Goal: Transaction & Acquisition: Obtain resource

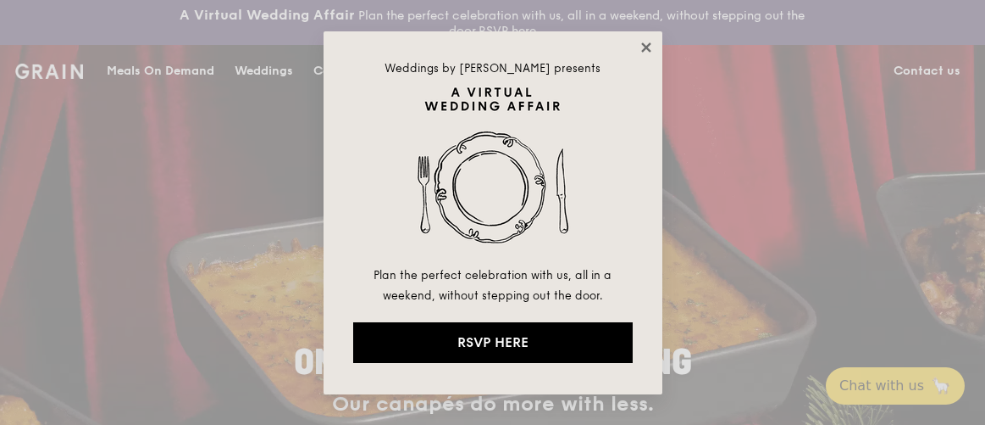
click at [647, 42] on icon at bounding box center [646, 47] width 15 height 15
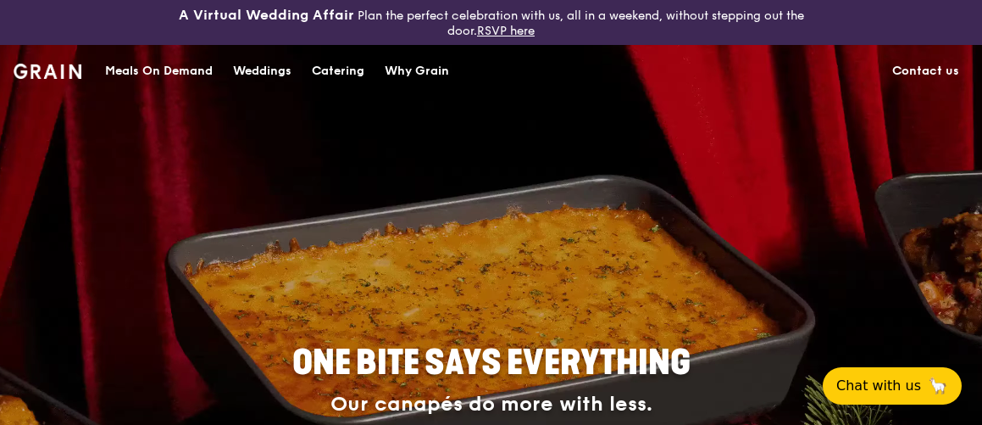
click at [339, 72] on div "Catering" at bounding box center [338, 71] width 53 height 51
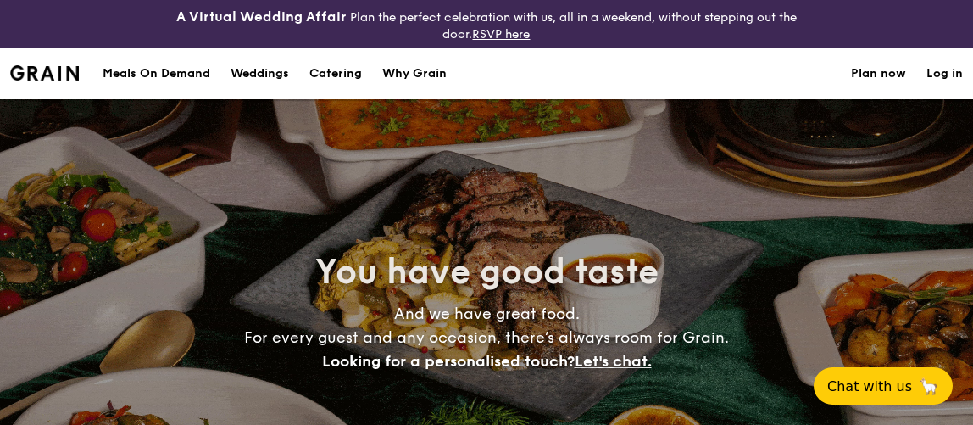
select select
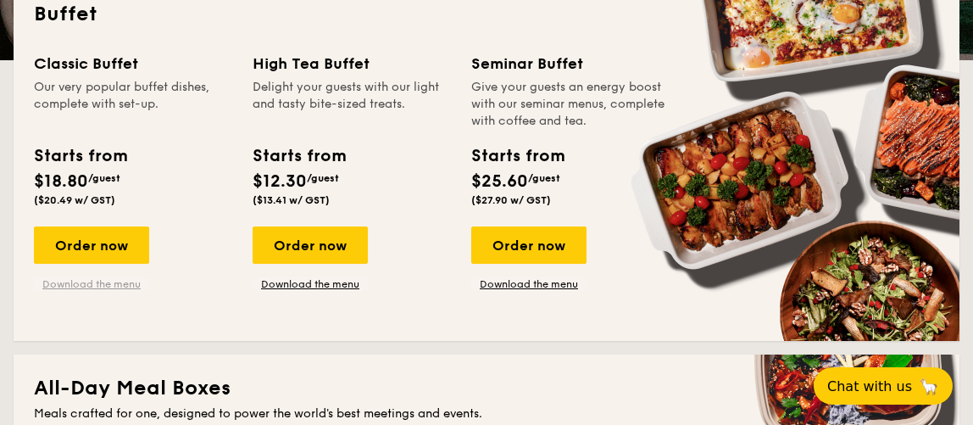
click at [115, 282] on link "Download the menu" at bounding box center [91, 284] width 115 height 14
